Goal: Task Accomplishment & Management: Use online tool/utility

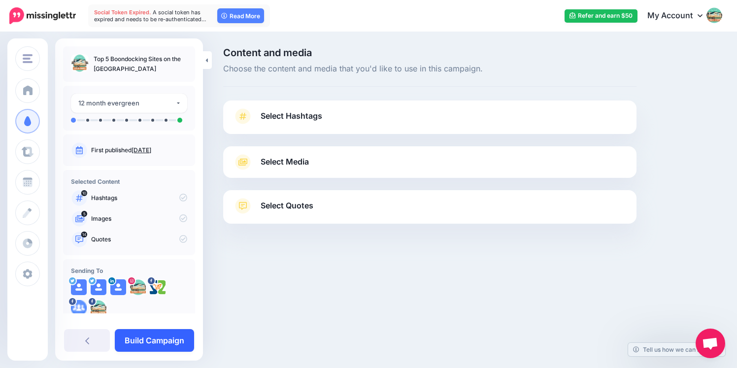
click at [152, 337] on link "Build Campaign" at bounding box center [154, 340] width 79 height 23
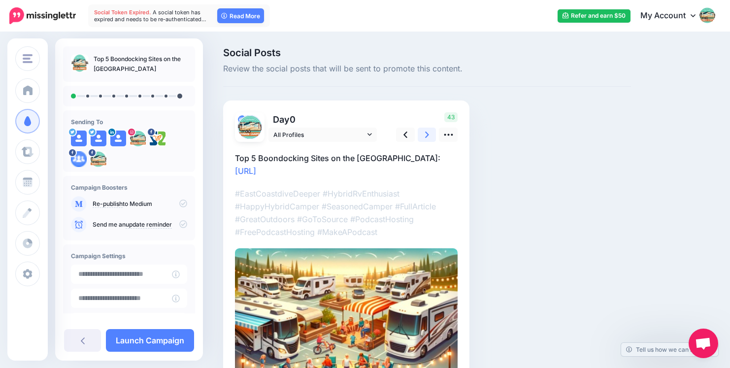
click at [428, 132] on icon at bounding box center [427, 135] width 4 height 10
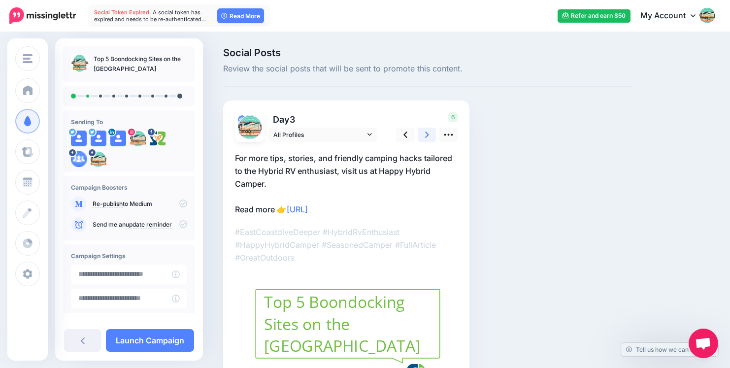
click at [428, 132] on icon at bounding box center [427, 135] width 4 height 10
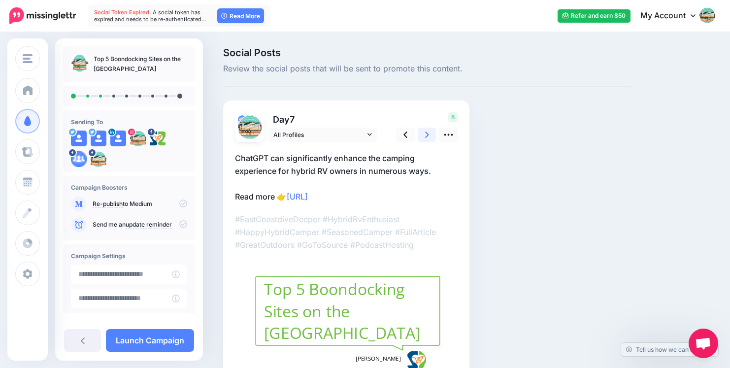
click at [428, 132] on icon at bounding box center [427, 135] width 4 height 10
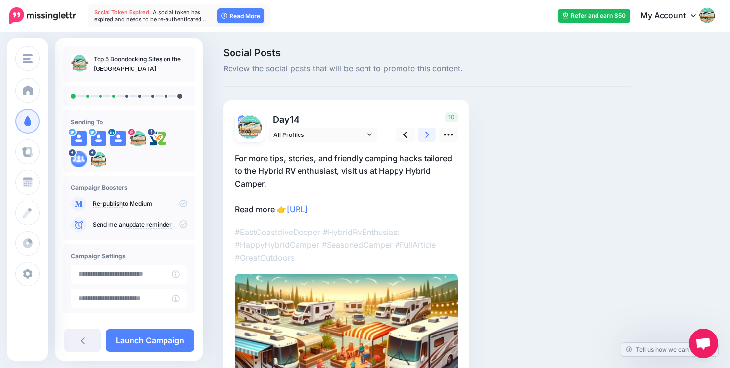
click at [428, 132] on icon at bounding box center [427, 135] width 4 height 10
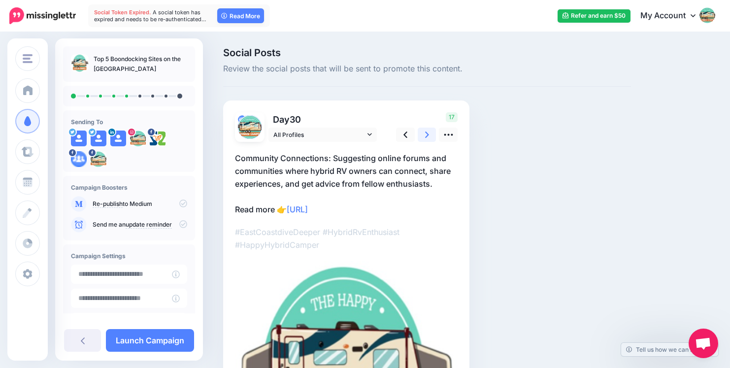
click at [428, 132] on icon at bounding box center [427, 135] width 4 height 10
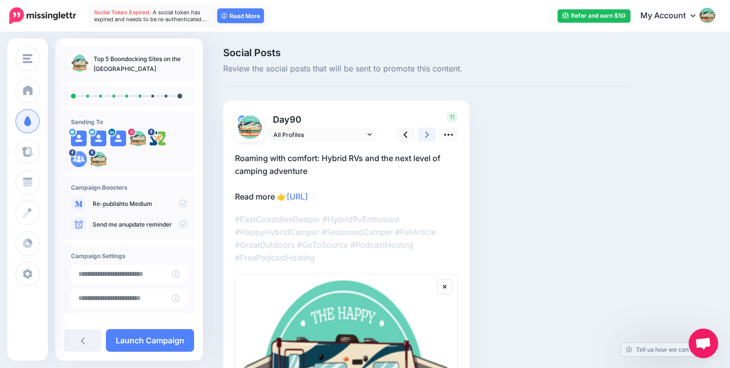
click at [428, 132] on icon at bounding box center [427, 135] width 4 height 10
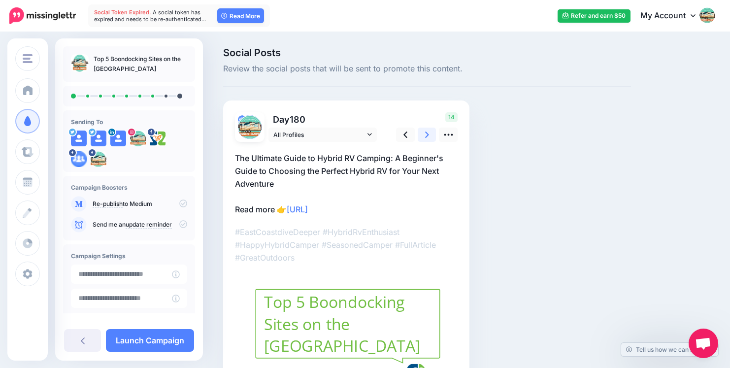
click at [428, 132] on icon at bounding box center [427, 135] width 4 height 10
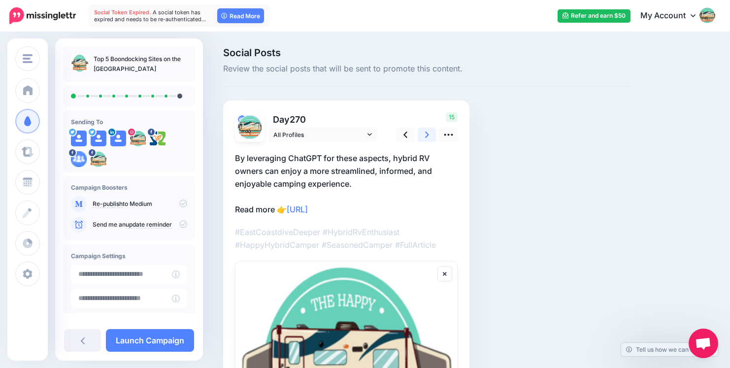
click at [428, 132] on icon at bounding box center [427, 135] width 4 height 10
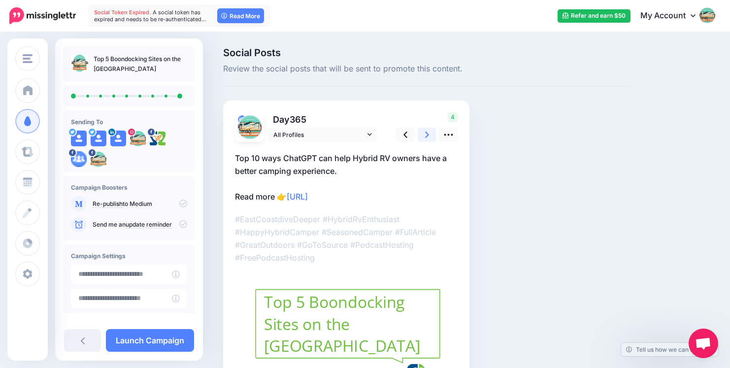
click at [428, 132] on icon at bounding box center [427, 135] width 4 height 10
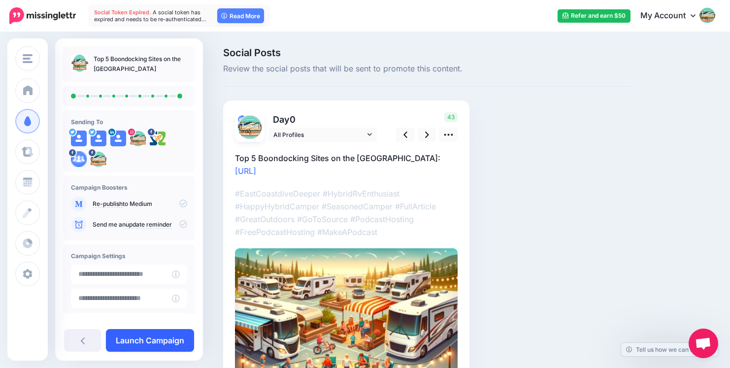
click at [150, 339] on link "Launch Campaign" at bounding box center [150, 340] width 88 height 23
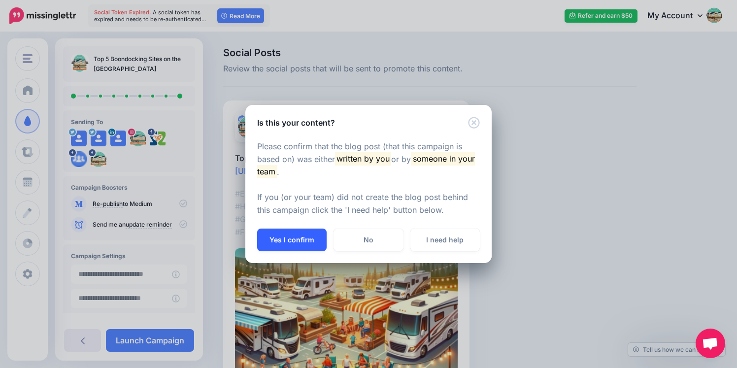
click at [295, 239] on button "Yes I confirm" at bounding box center [291, 239] width 69 height 23
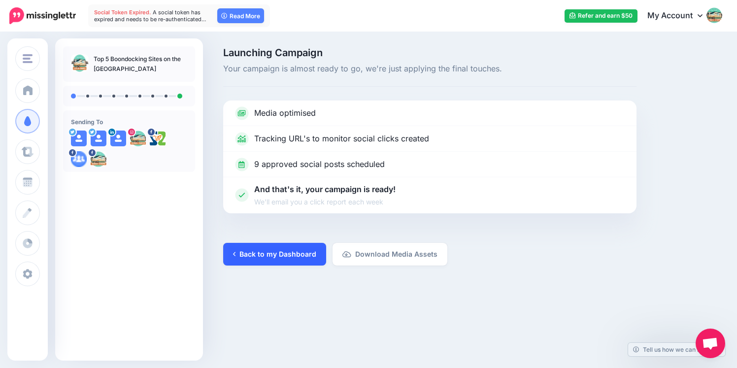
click at [268, 252] on link "Back to my Dashboard" at bounding box center [274, 254] width 103 height 23
